Goal: Navigation & Orientation: Find specific page/section

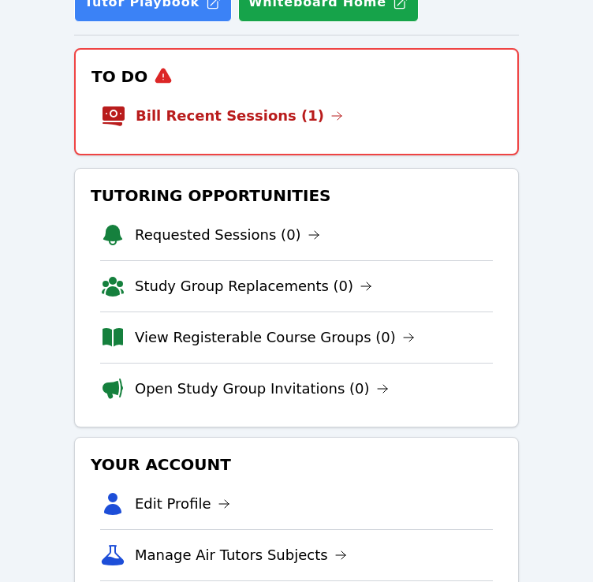
scroll to position [207, 0]
